Goal: Task Accomplishment & Management: Use online tool/utility

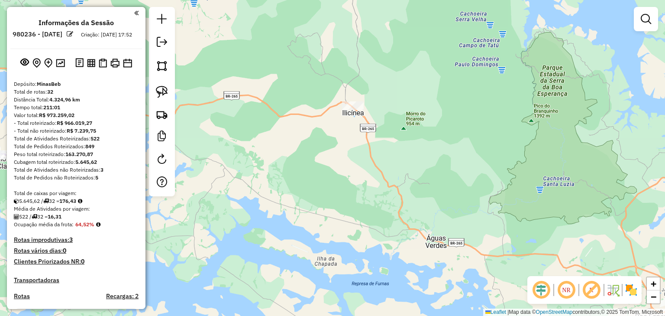
scroll to position [1048, 0]
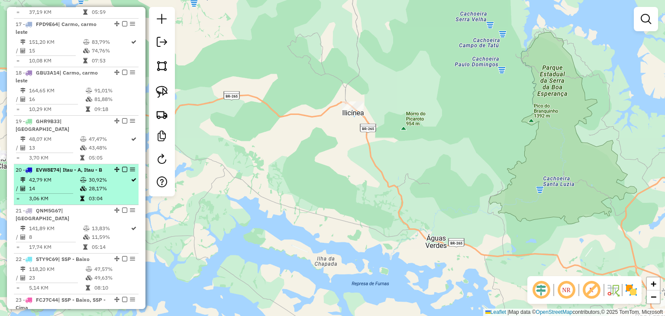
click at [45, 166] on span "EVW8E74" at bounding box center [47, 169] width 23 height 6
select select "*********"
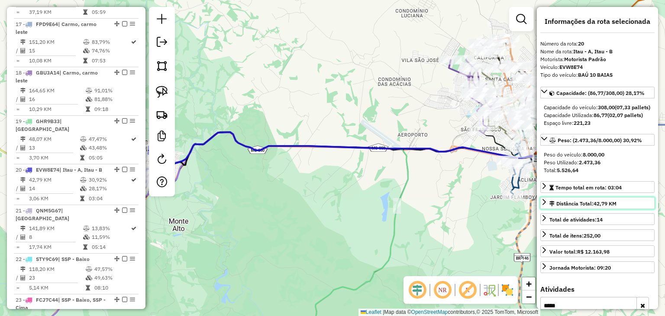
click at [546, 209] on link "Distância Total: 42,79 KM" at bounding box center [598, 203] width 114 height 12
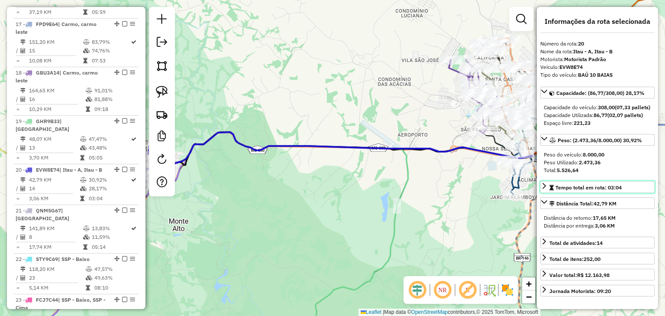
click at [546, 189] on icon at bounding box center [544, 185] width 7 height 7
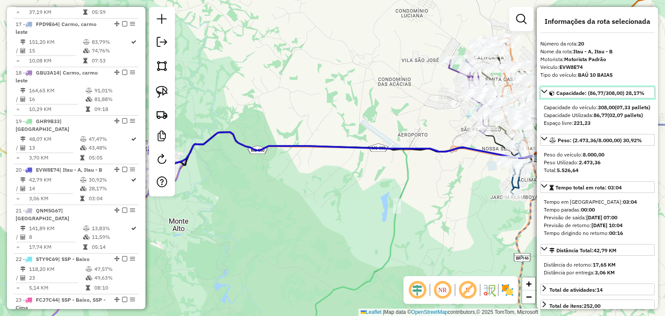
click at [544, 89] on icon at bounding box center [544, 91] width 7 height 7
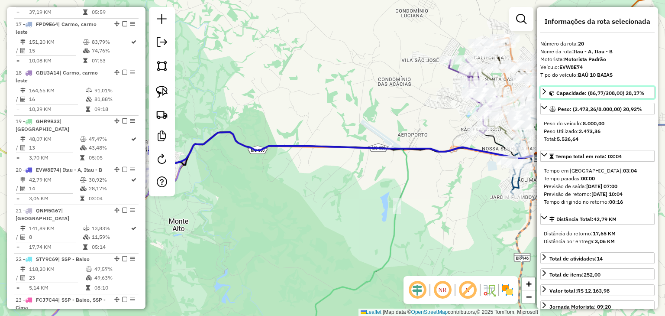
click at [544, 89] on icon at bounding box center [544, 91] width 3 height 6
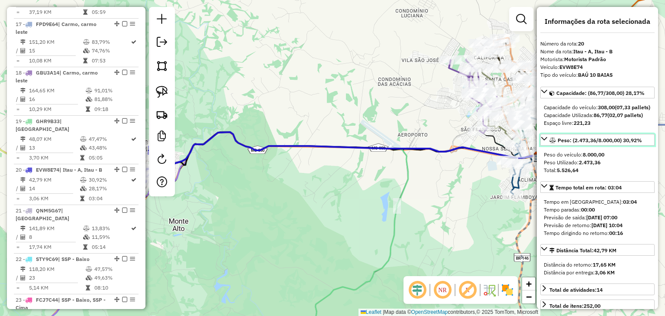
click at [547, 142] on icon at bounding box center [544, 138] width 7 height 7
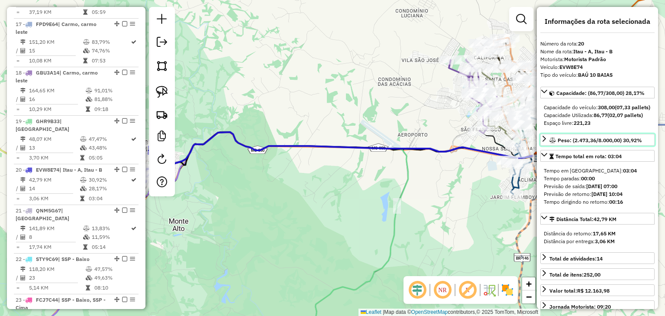
click at [547, 142] on icon at bounding box center [544, 138] width 7 height 7
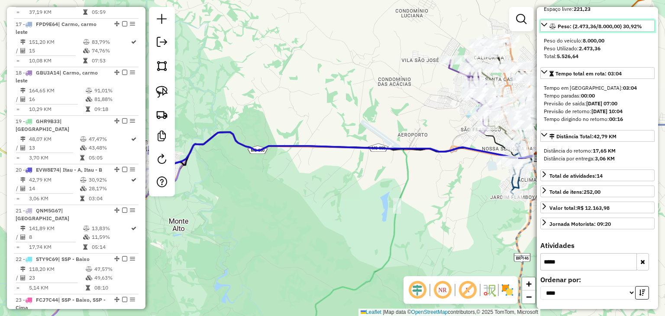
scroll to position [121, 0]
click at [641, 262] on icon "button" at bounding box center [643, 262] width 5 height 6
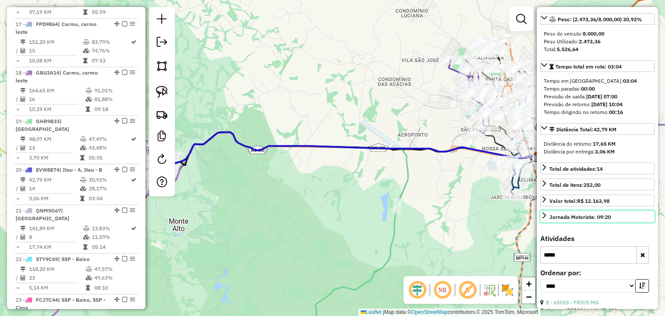
click at [544, 222] on link "Jornada Motorista: 09:20" at bounding box center [598, 217] width 114 height 12
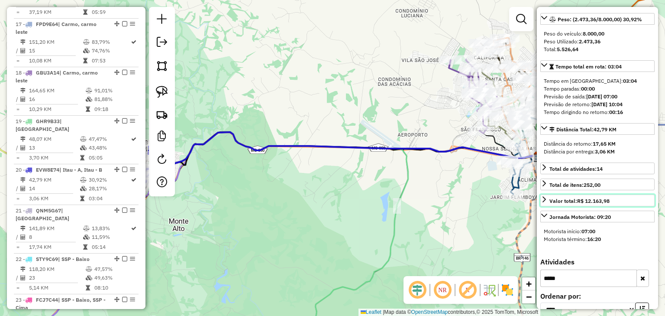
click at [546, 203] on icon at bounding box center [544, 199] width 7 height 7
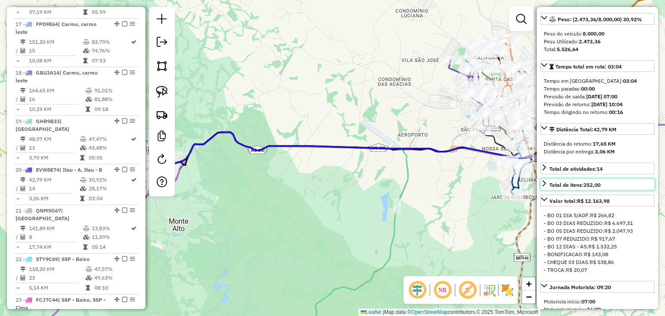
click at [544, 187] on icon at bounding box center [544, 183] width 7 height 7
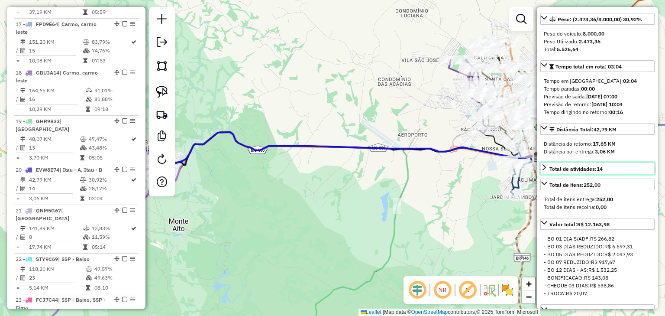
click at [542, 171] on icon at bounding box center [544, 167] width 7 height 7
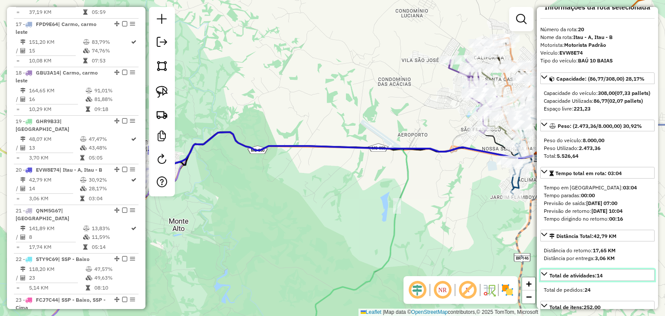
scroll to position [0, 0]
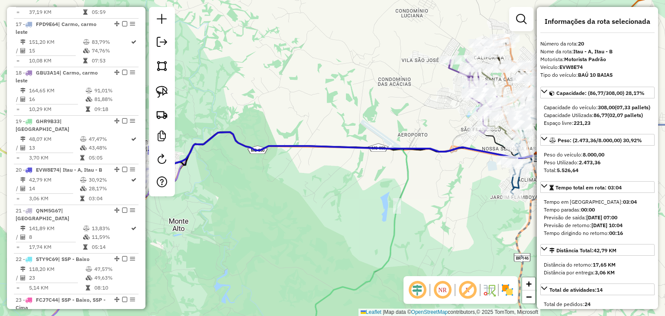
click at [368, 38] on div "Janela de atendimento Grade de atendimento Capacidade Transportadoras Veículos …" at bounding box center [332, 158] width 665 height 316
